Goal: Use online tool/utility: Utilize a website feature to perform a specific function

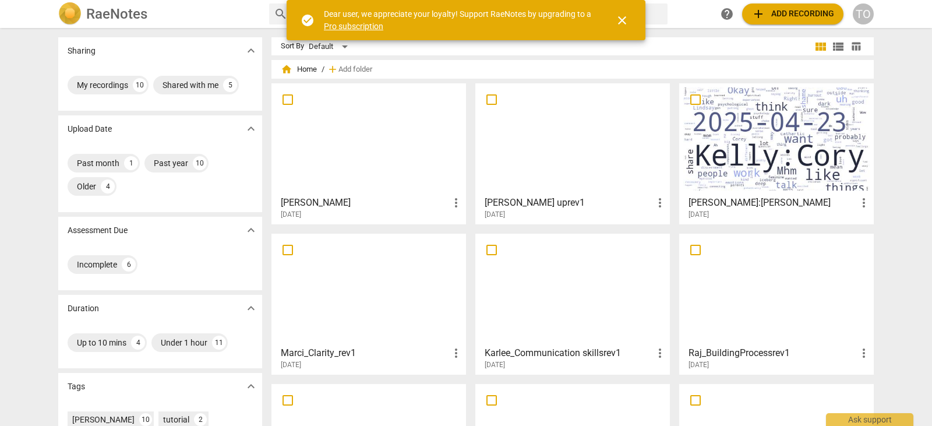
click at [369, 111] on div at bounding box center [368, 138] width 186 height 103
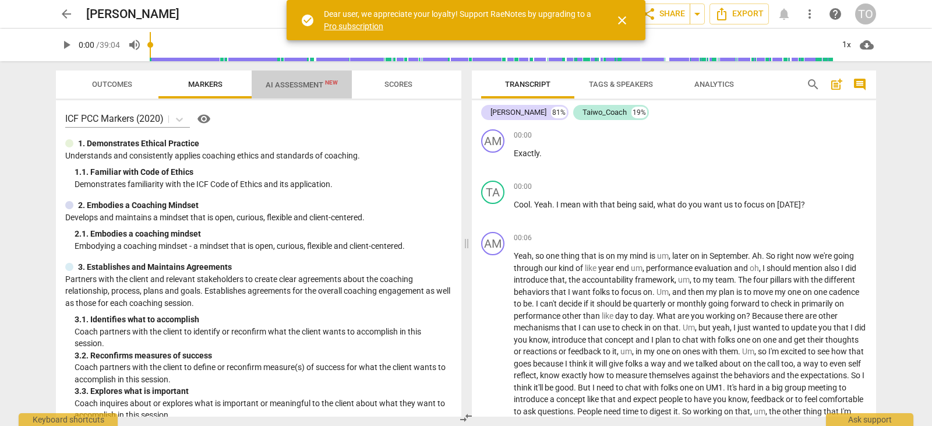
click at [299, 84] on span "AI Assessment New" at bounding box center [302, 84] width 72 height 9
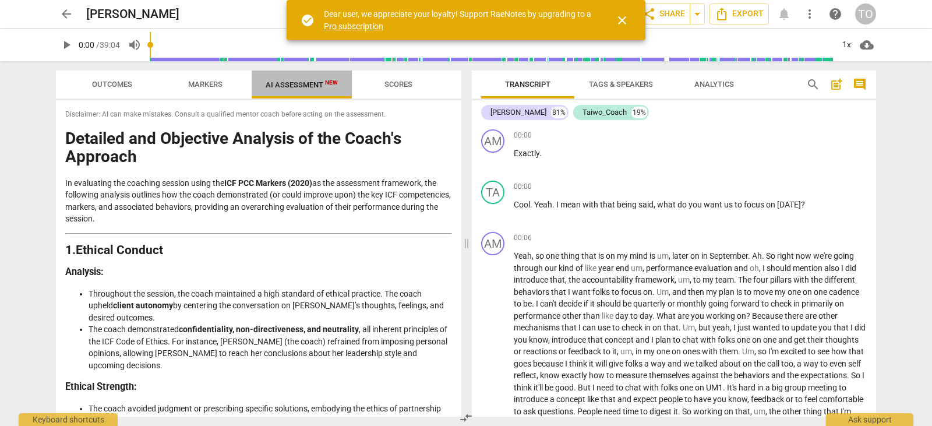
click at [299, 84] on span "AI Assessment New" at bounding box center [302, 84] width 72 height 9
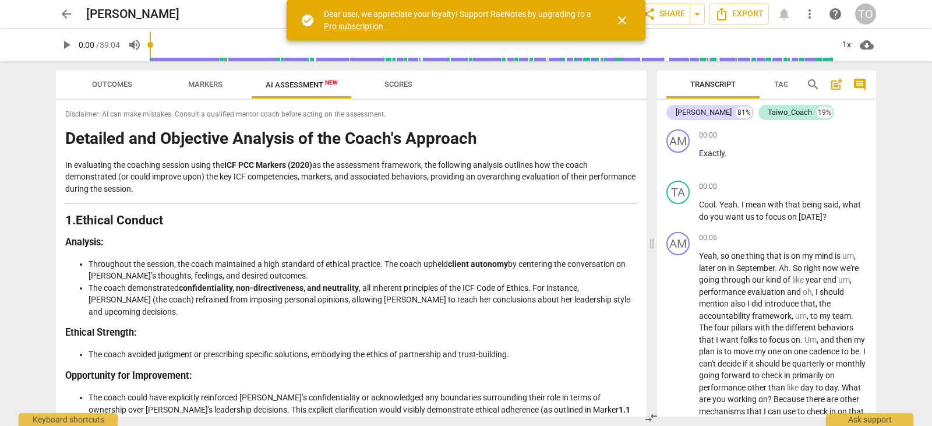
drag, startPoint x: 468, startPoint y: 243, endPoint x: 653, endPoint y: 237, distance: 185.3
click at [653, 237] on span at bounding box center [651, 243] width 7 height 365
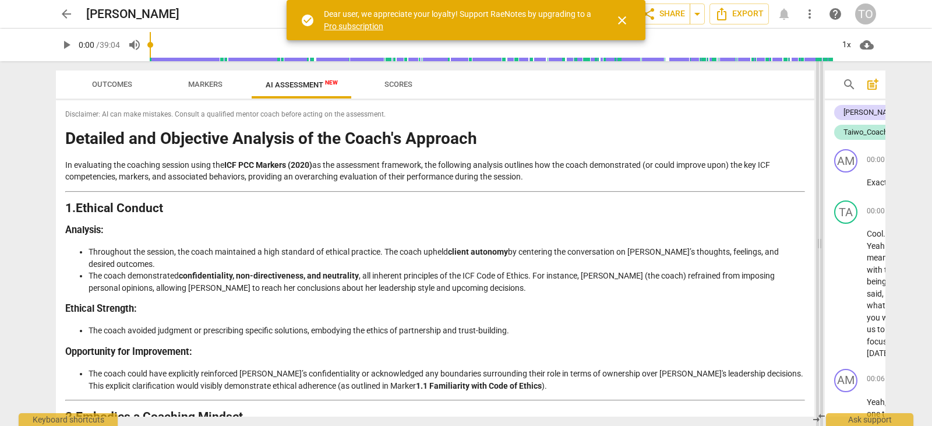
drag, startPoint x: 653, startPoint y: 237, endPoint x: 822, endPoint y: 215, distance: 169.8
click at [822, 215] on span at bounding box center [819, 243] width 7 height 365
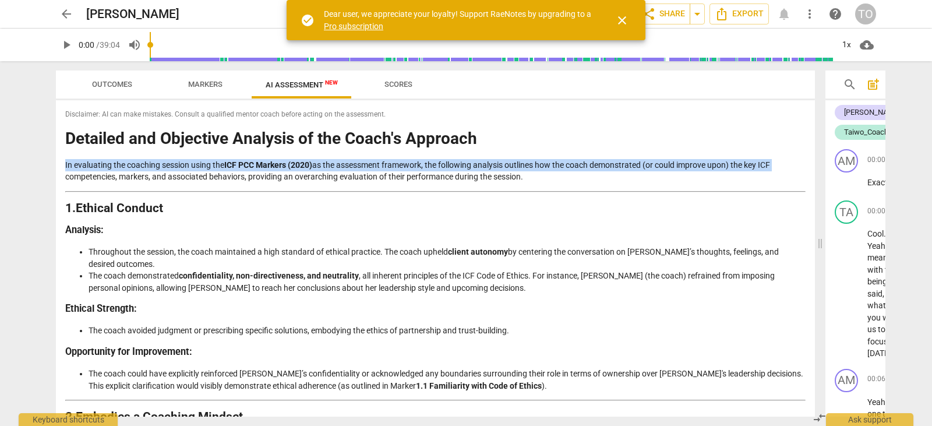
drag, startPoint x: 815, startPoint y: 128, endPoint x: 811, endPoint y: 152, distance: 24.7
click at [811, 152] on div "Outcomes Markers AI Assessment New Scores Disclaimer: AI can make mistakes. Con…" at bounding box center [433, 243] width 773 height 365
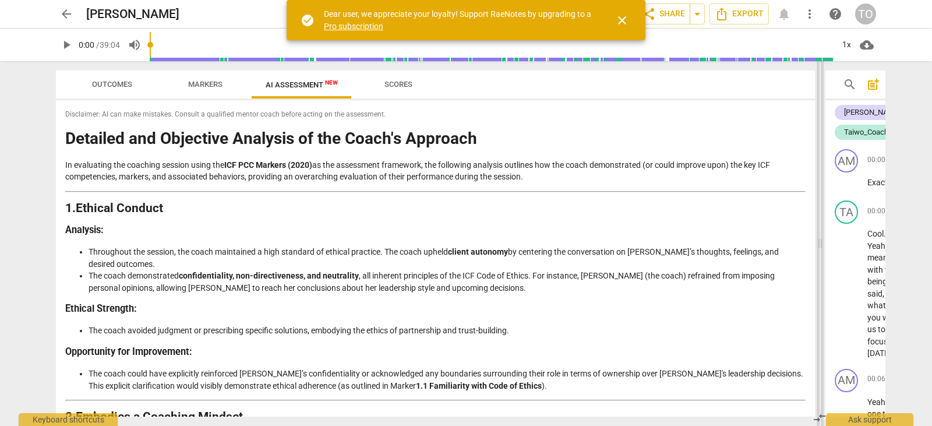
click at [821, 169] on span at bounding box center [820, 243] width 7 height 365
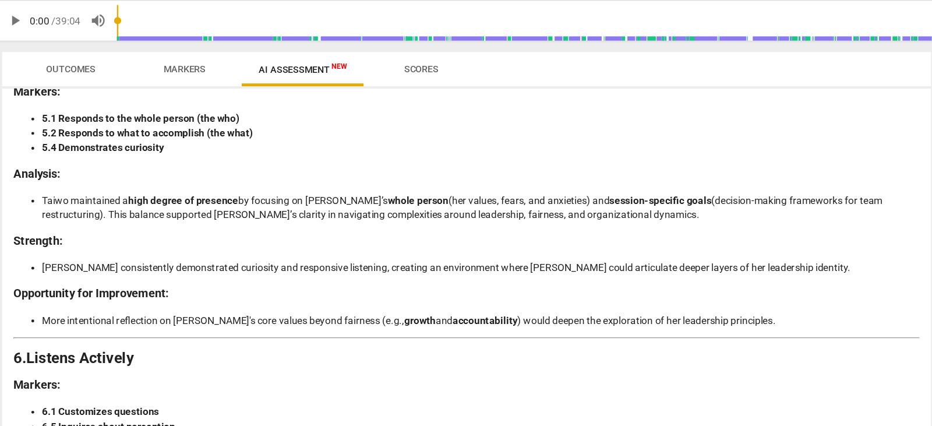
scroll to position [1133, 0]
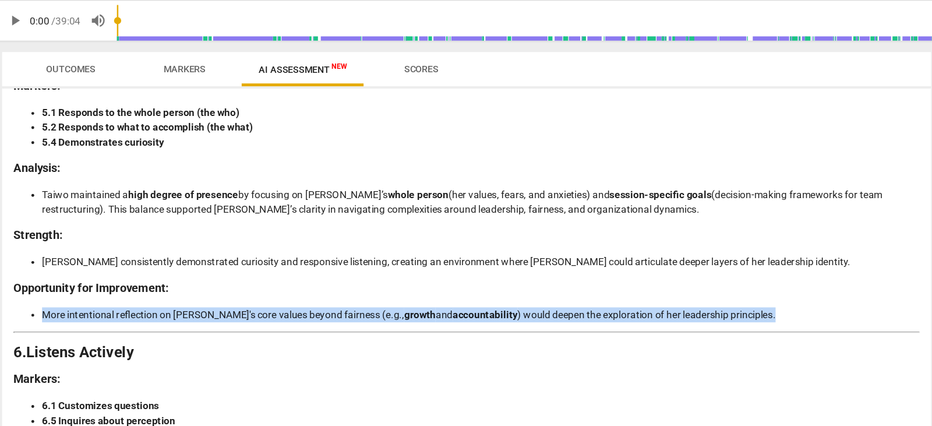
drag, startPoint x: 815, startPoint y: 269, endPoint x: 815, endPoint y: 278, distance: 9.3
click at [815, 278] on div "Outcomes Markers AI Assessment New Scores Disclaimer: AI can make mistakes. Con…" at bounding box center [433, 243] width 773 height 365
click at [796, 280] on li "More intentional reflection on [PERSON_NAME]'s core values beyond fairness (e.g…" at bounding box center [447, 285] width 717 height 12
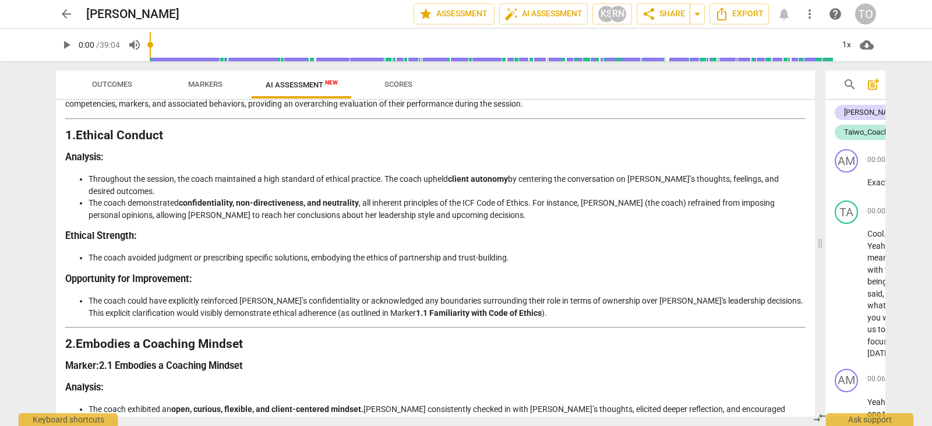
scroll to position [0, 0]
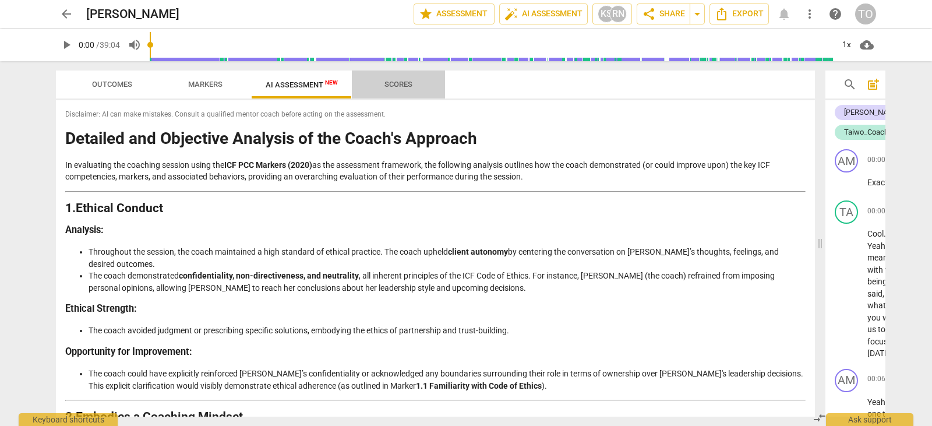
click at [398, 82] on span "Scores" at bounding box center [398, 84] width 28 height 9
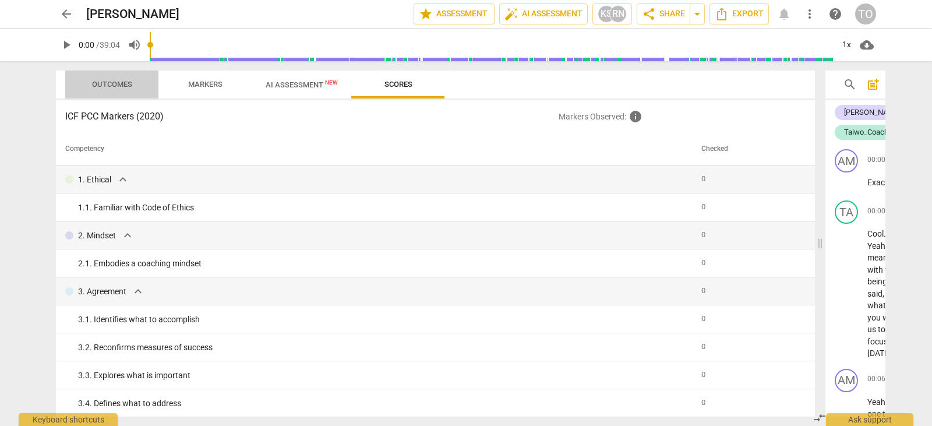
click at [126, 81] on span "Outcomes" at bounding box center [112, 84] width 40 height 9
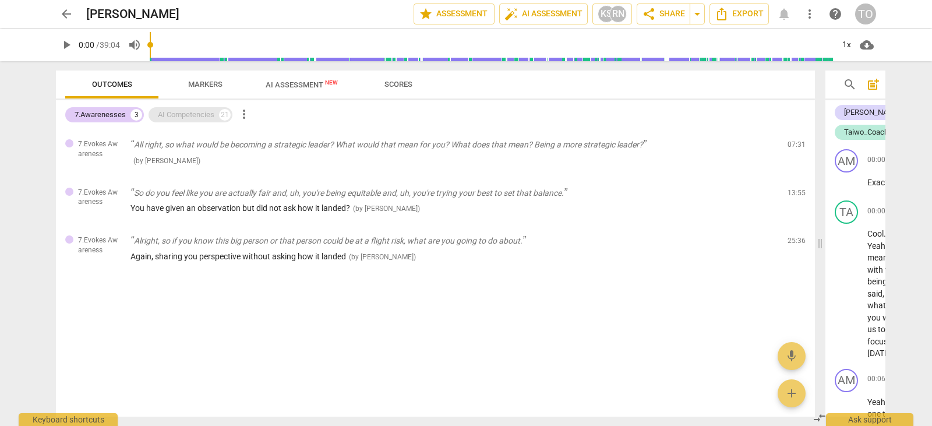
click at [175, 113] on div "AI Competencies" at bounding box center [186, 115] width 56 height 12
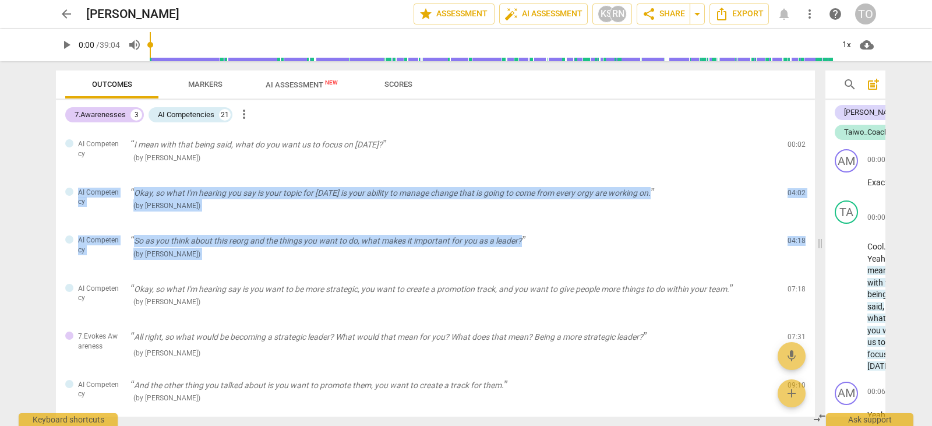
drag, startPoint x: 815, startPoint y: 172, endPoint x: 815, endPoint y: 228, distance: 55.9
click at [815, 228] on div "Outcomes Markers AI Assessment New Scores 7.Awarenesses 3 AI Competencies 21 mo…" at bounding box center [433, 243] width 773 height 365
click at [709, 219] on div "AI Competency Okay, so what I'm hearing you say is your topic for [DATE] is you…" at bounding box center [435, 202] width 759 height 48
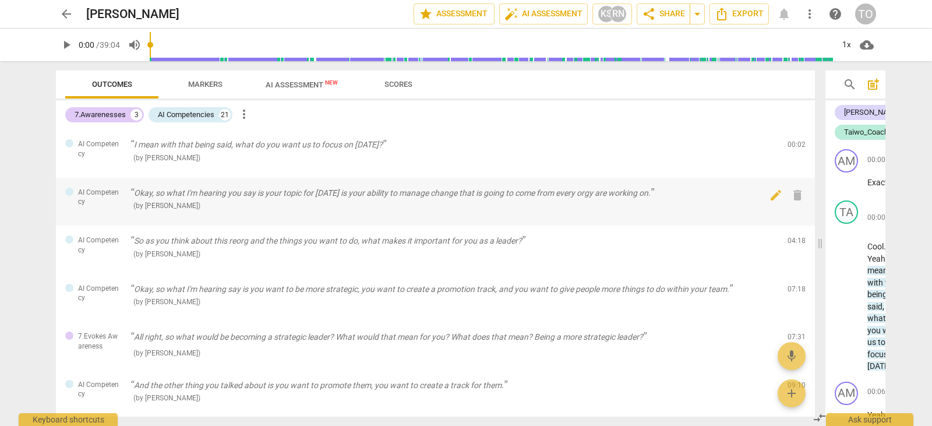
click at [709, 219] on div "AI Competency Okay, so what I'm hearing you say is your topic for [DATE] is you…" at bounding box center [435, 202] width 759 height 48
click at [97, 108] on div "7.Awarenesses 3" at bounding box center [104, 114] width 79 height 15
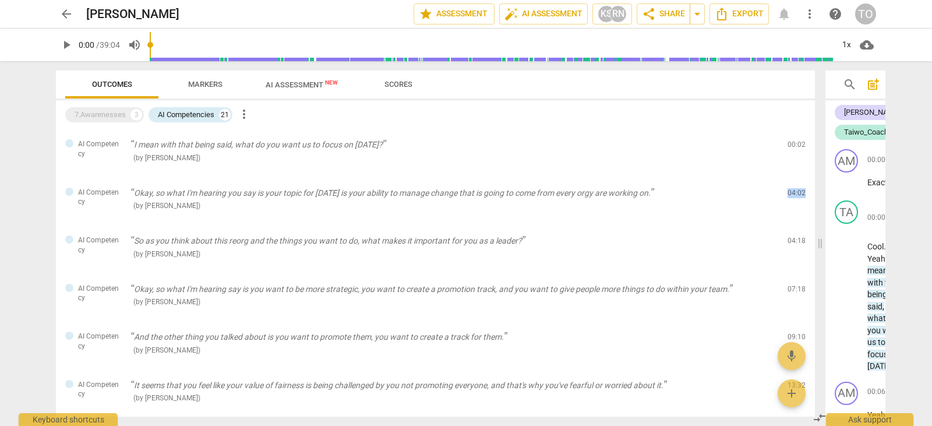
click at [245, 112] on span "more_vert" at bounding box center [244, 114] width 14 height 14
click at [192, 86] on div at bounding box center [466, 213] width 932 height 426
click at [192, 86] on span "Markers" at bounding box center [205, 84] width 34 height 9
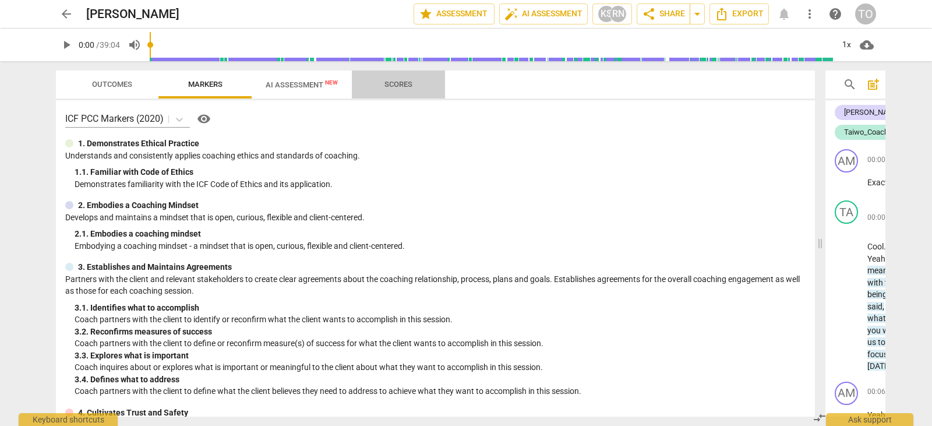
click at [394, 85] on span "Scores" at bounding box center [398, 84] width 28 height 9
